Goal: Task Accomplishment & Management: Use online tool/utility

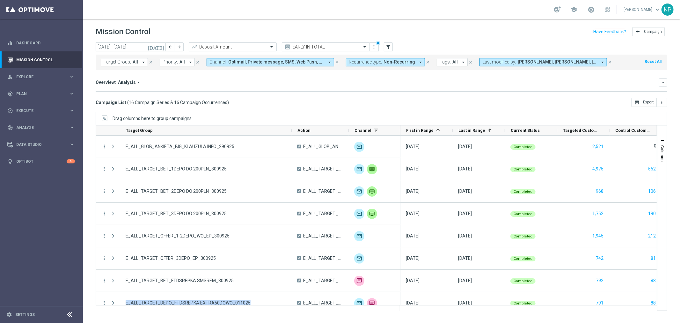
scroll to position [106, 0]
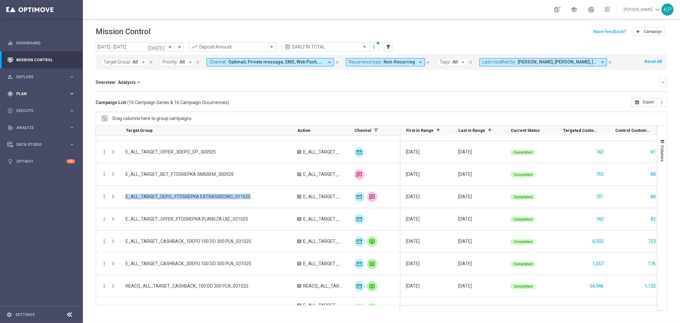
click at [48, 92] on span "Plan" at bounding box center [42, 94] width 53 height 4
drag, startPoint x: 28, startPoint y: 132, endPoint x: 74, endPoint y: 152, distance: 49.8
click at [28, 132] on div "Optimail" at bounding box center [51, 136] width 63 height 10
click at [52, 136] on link "Optimail" at bounding box center [43, 135] width 47 height 5
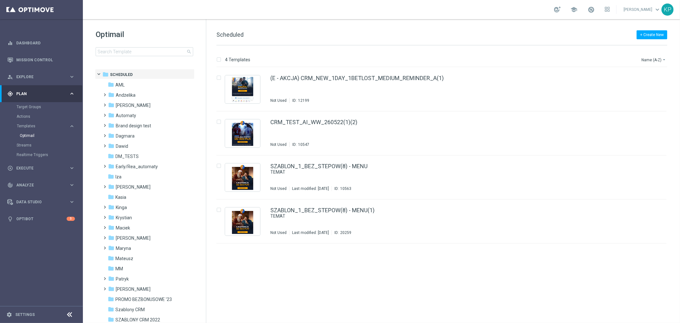
click at [493, 13] on div "school [PERSON_NAME] keyboard_arrow_down KP" at bounding box center [381, 9] width 597 height 19
click at [155, 53] on input at bounding box center [145, 51] width 98 height 9
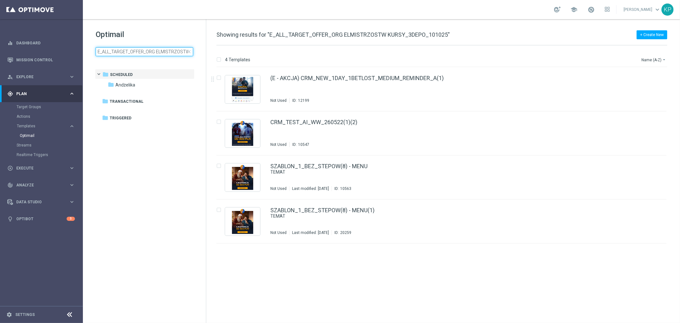
scroll to position [0, 47]
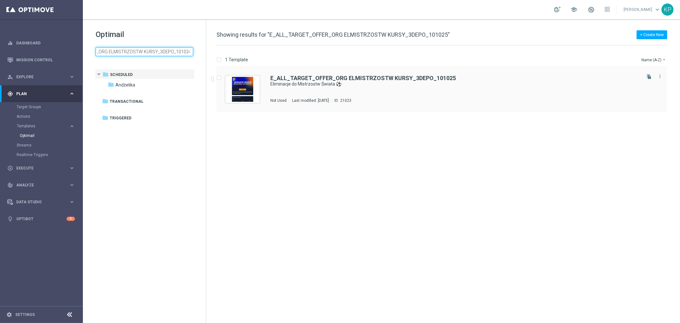
type input "E_ALL_TARGET_OFFER_ORG ELMISTRZOSTW KURSY_3DEPO_101025"
click at [415, 91] on div "E_ALL_TARGET_OFFER_ORG ELMISTRZOSTW KURSY_3DEPO_101025 Eliminacje do Mistrzostw…" at bounding box center [455, 89] width 370 height 28
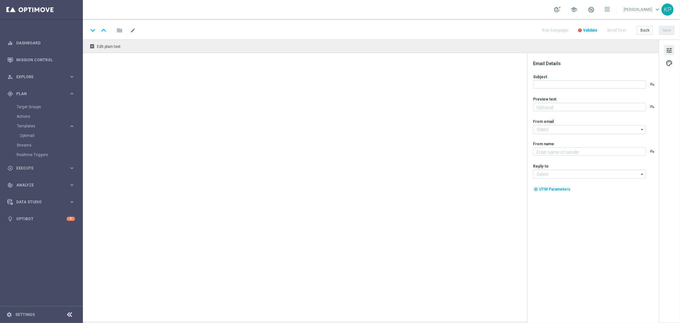
type textarea "Sprawdź kursy i graj swoje typy w STS 🔥"
type input "[EMAIL_ADDRESS][DOMAIN_NAME]"
type textarea "STS"
type input "[EMAIL_ADDRESS][DOMAIN_NAME]"
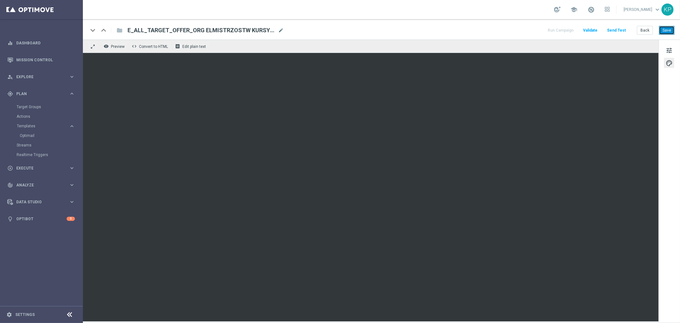
click at [665, 27] on button "Save" at bounding box center [667, 30] width 16 height 9
click at [642, 32] on button "Back" at bounding box center [645, 30] width 16 height 9
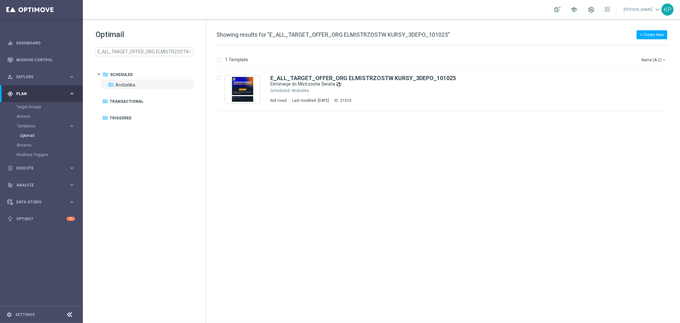
click at [366, 11] on div "school [PERSON_NAME] keyboard_arrow_down KP" at bounding box center [381, 9] width 597 height 19
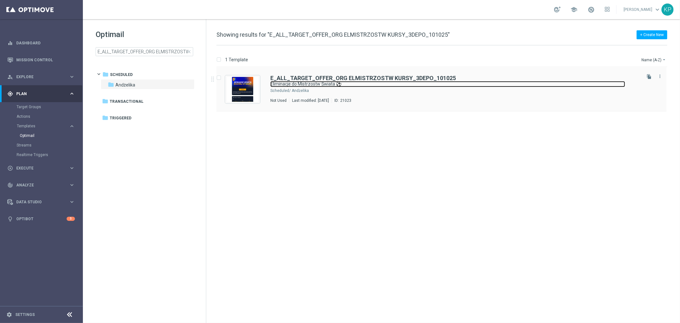
click at [441, 84] on link "Eliminacje do Mistrzostw Świata ⚽" at bounding box center [447, 84] width 355 height 6
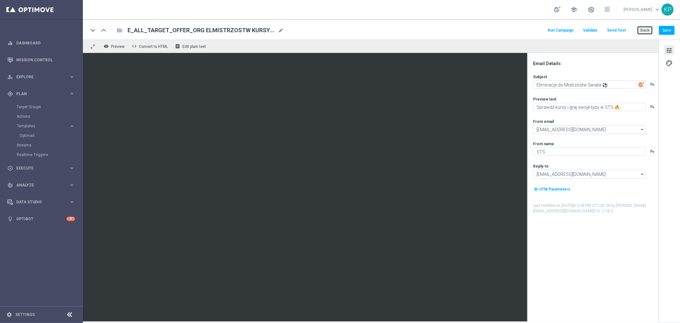
click at [648, 28] on button "Back" at bounding box center [645, 30] width 16 height 9
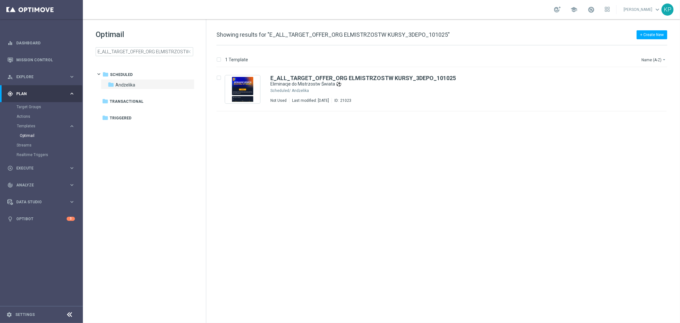
click at [397, 13] on div "school [PERSON_NAME] keyboard_arrow_down KP" at bounding box center [381, 9] width 597 height 19
click at [165, 53] on input "E_ALL_TARGET_OFFER_ORG ELMISTRZOSTW KURSY_3DEPO_101025" at bounding box center [145, 51] width 98 height 9
type input "E_ALL_TARGET_OFFER_ORG ELMISTRZOSTW KURSY_1-2DEPO_101025"
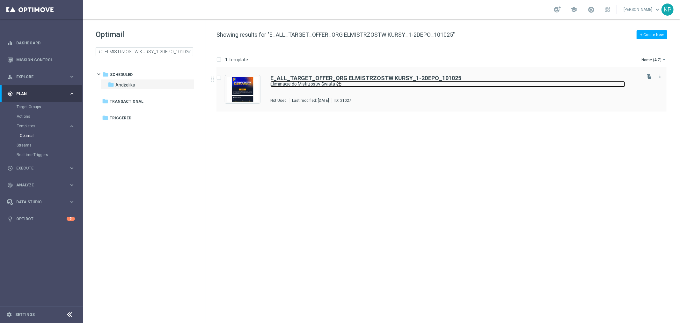
click at [419, 82] on link "Eliminacje do Mistrzostw Świata ⚽" at bounding box center [447, 84] width 355 height 6
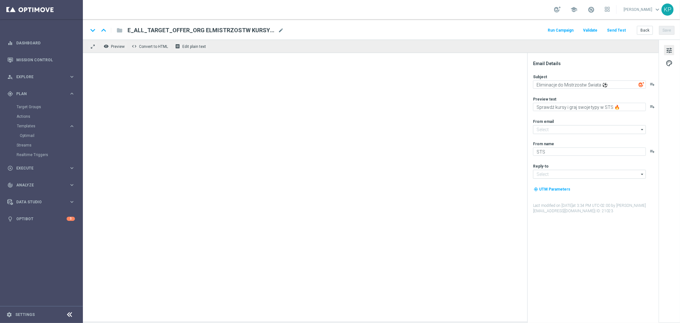
type input "[EMAIL_ADDRESS][DOMAIN_NAME]"
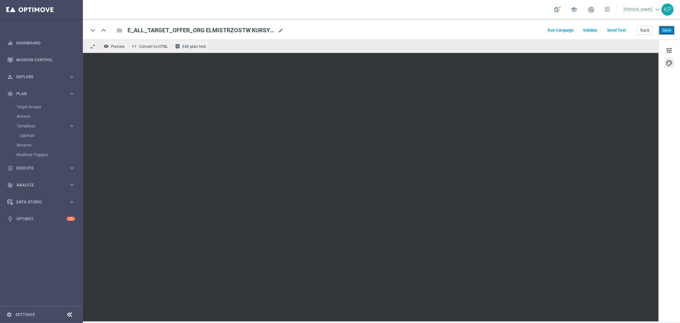
click at [664, 29] on button "Save" at bounding box center [667, 30] width 16 height 9
click at [435, 23] on div "keyboard_arrow_down keyboard_arrow_up folder E_ALL_TARGET_OFFER_ORG ELMISTRZOST…" at bounding box center [381, 29] width 597 height 20
click at [646, 29] on button "Back" at bounding box center [645, 30] width 16 height 9
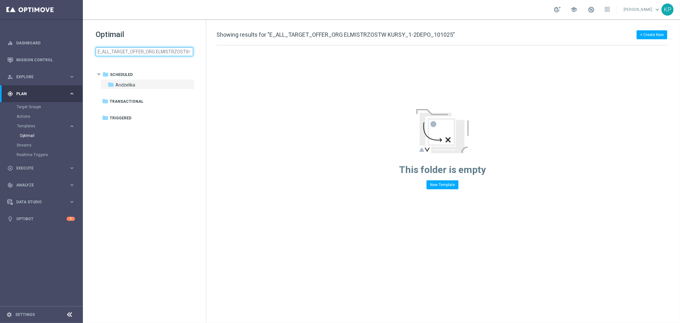
click at [154, 54] on input "E_ALL_TARGET_OFFER_ORG ELMISTRZOSTW KURSY_1-2DEPO_101025" at bounding box center [145, 51] width 98 height 9
type input "E_ALL_TARGET_OFFER_NONORG ELMISTRZOSTW KURSY_3DEPO_101025"
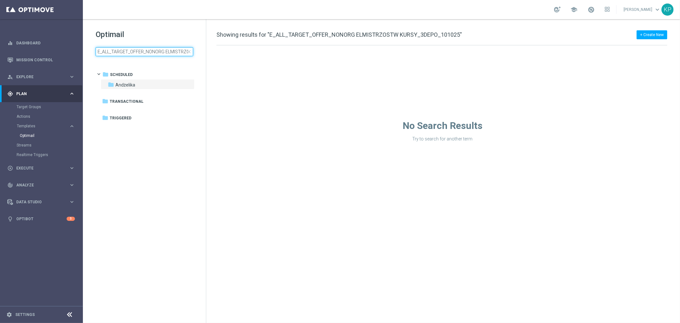
scroll to position [0, 57]
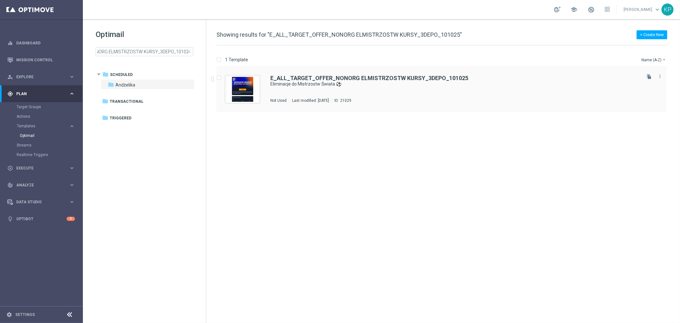
click at [394, 88] on div "E_ALL_TARGET_OFFER_NONORG ELMISTRZOSTW KURSY_3DEPO_101025 Eliminacje do Mistrzo…" at bounding box center [455, 89] width 370 height 28
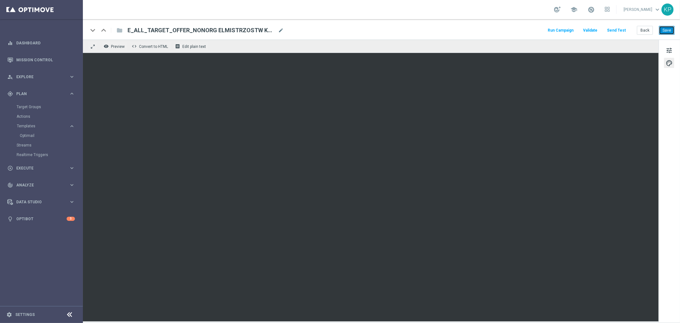
click at [667, 33] on button "Save" at bounding box center [667, 30] width 16 height 9
click at [642, 30] on button "Back" at bounding box center [645, 30] width 16 height 9
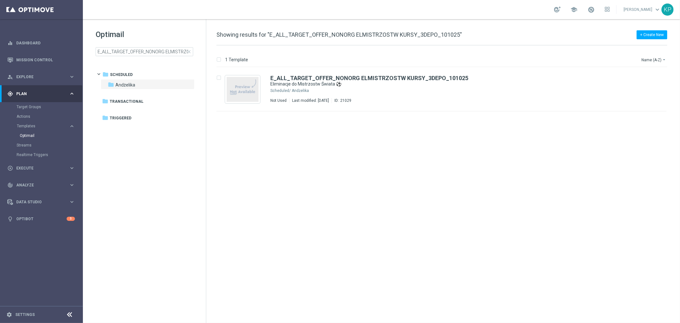
click at [487, 1] on div "school [PERSON_NAME] keyboard_arrow_down KP" at bounding box center [381, 9] width 597 height 19
click at [173, 55] on input "E_ALL_TARGET_OFFER_NONORG ELMISTRZOSTW KURSY_3DEPO_101025" at bounding box center [145, 51] width 98 height 9
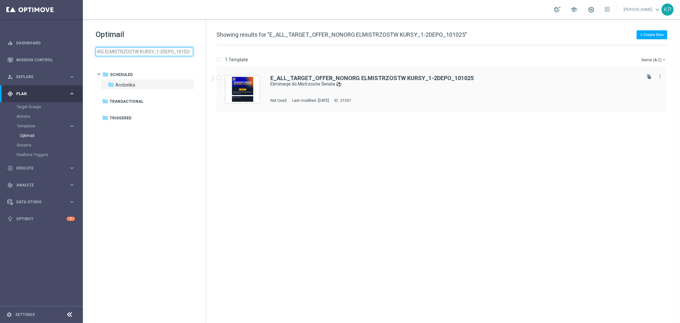
type input "E_ALL_TARGET_OFFER_NONORG ELMISTRZOSTW KURSY_1-2DEPO_101025"
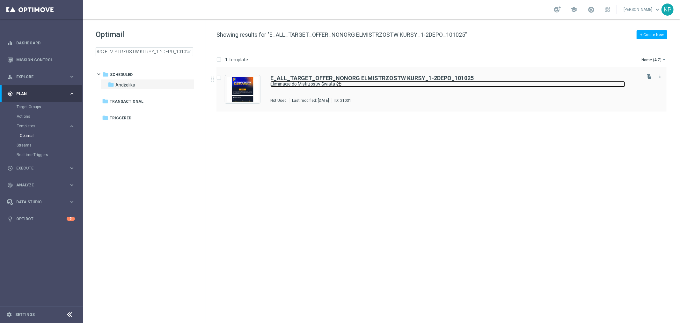
click at [412, 86] on link "Eliminacje do Mistrzostw Świata ⚽" at bounding box center [447, 84] width 355 height 6
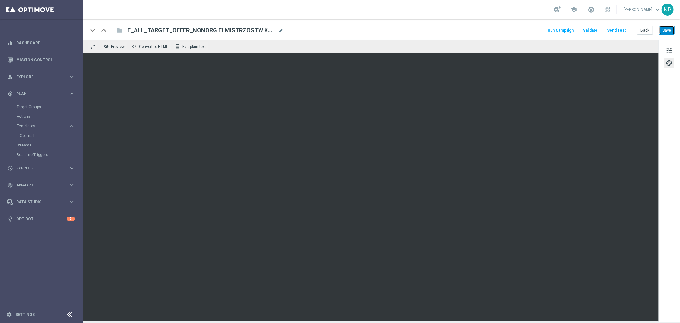
click at [670, 29] on button "Save" at bounding box center [667, 30] width 16 height 9
click at [438, 29] on div "keyboard_arrow_down keyboard_arrow_up folder E_ALL_TARGET_OFFER_NONORG ELMISTRZ…" at bounding box center [381, 30] width 587 height 8
click at [33, 58] on link "Mission Control" at bounding box center [45, 59] width 59 height 17
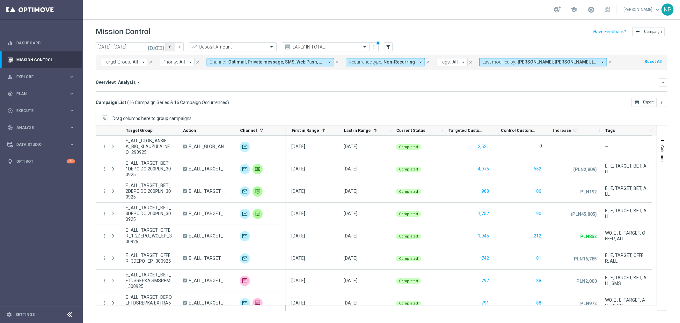
click at [167, 47] on button "arrow_back" at bounding box center [170, 46] width 9 height 9
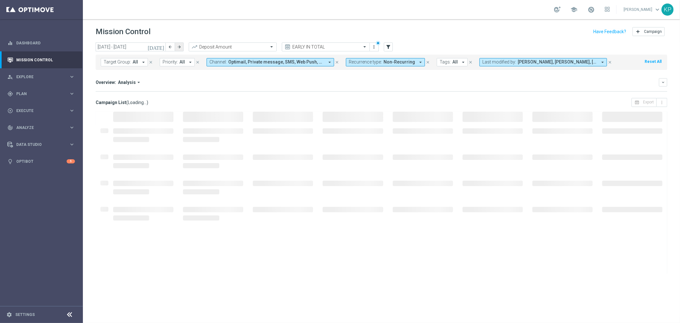
click at [181, 46] on icon "arrow_forward" at bounding box center [179, 47] width 4 height 4
click at [171, 46] on icon "arrow_back" at bounding box center [170, 47] width 4 height 4
type input "[DATE] - [DATE]"
click at [335, 86] on div "Overview: Analysis arrow_drop_down keyboard_arrow_down" at bounding box center [382, 82] width 572 height 8
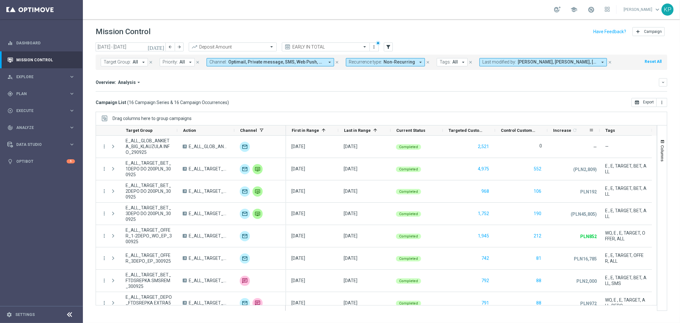
click at [555, 126] on div "Increase 1 refresh" at bounding box center [571, 130] width 36 height 10
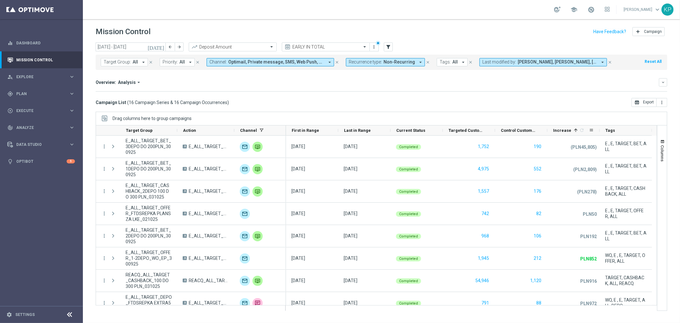
click at [558, 129] on span "Increase" at bounding box center [562, 130] width 18 height 5
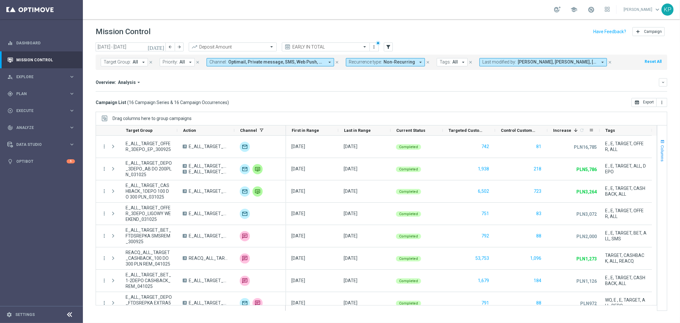
click at [662, 155] on span "Columns" at bounding box center [662, 153] width 5 height 16
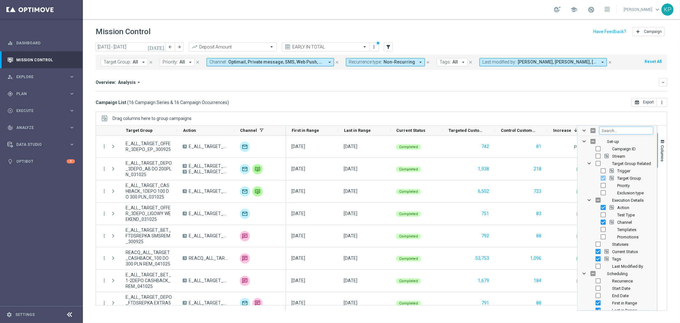
click at [621, 131] on input "Filter Columns Input" at bounding box center [627, 131] width 54 height 8
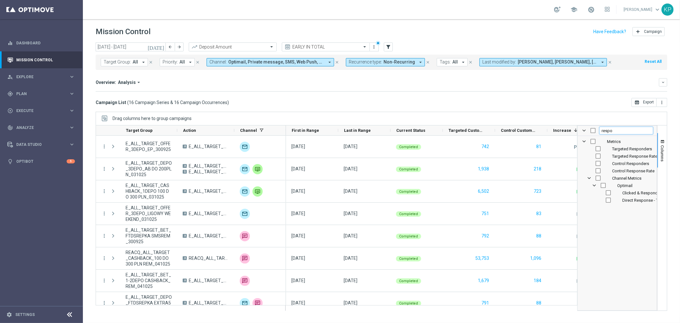
type input "respo"
click at [599, 157] on input "Press SPACE to toggle visibility (hidden)" at bounding box center [598, 155] width 5 height 5
checkbox input "true"
checkbox input "false"
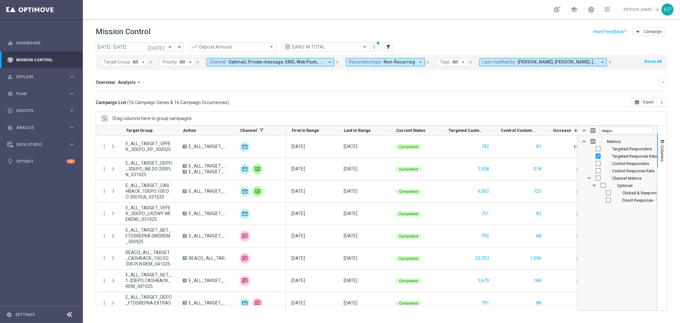
scroll to position [0, 144]
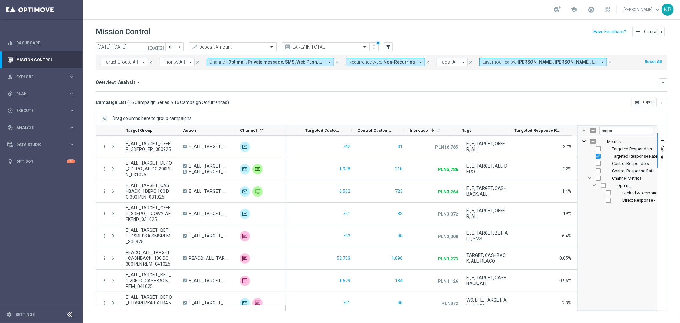
click at [542, 129] on span "Targeted Response Rate" at bounding box center [538, 130] width 47 height 5
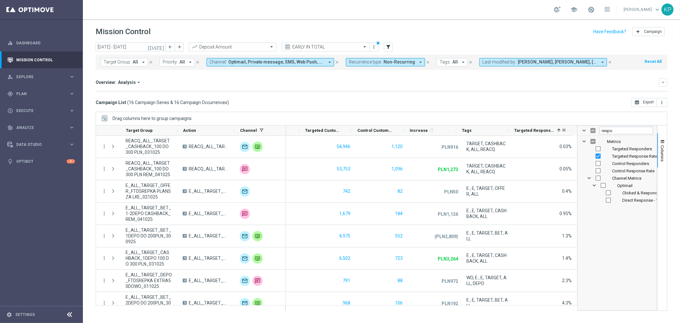
click at [542, 129] on span "Targeted Response Rate" at bounding box center [535, 130] width 40 height 5
